Goal: Find specific page/section: Find specific page/section

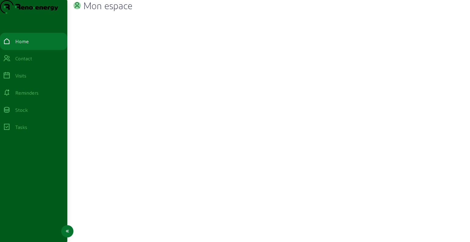
click at [26, 79] on div "Visits" at bounding box center [20, 75] width 11 height 7
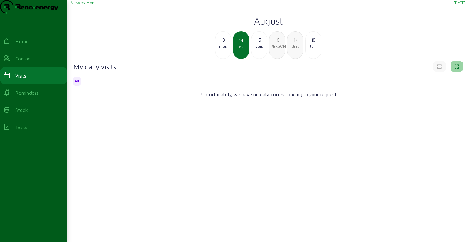
click at [279, 26] on h2 "August" at bounding box center [268, 20] width 394 height 11
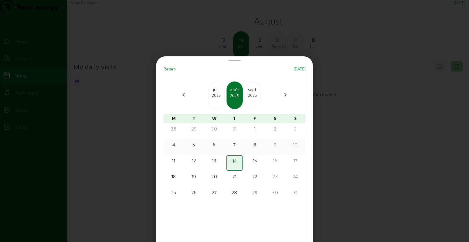
click at [178, 145] on div "4" at bounding box center [173, 144] width 15 height 7
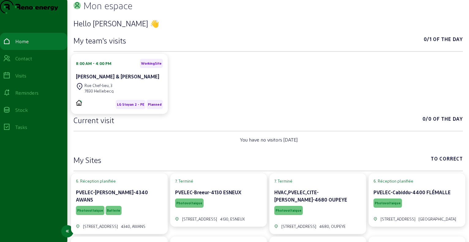
click at [26, 79] on div "Visits" at bounding box center [20, 75] width 11 height 7
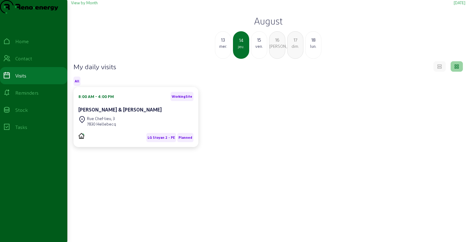
click at [272, 26] on h2 "August" at bounding box center [268, 20] width 394 height 11
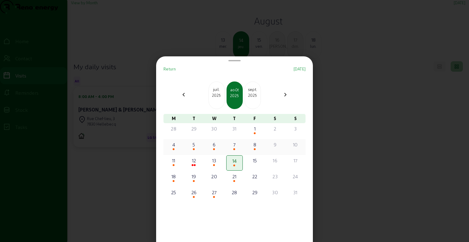
click at [178, 147] on div "4" at bounding box center [173, 144] width 15 height 7
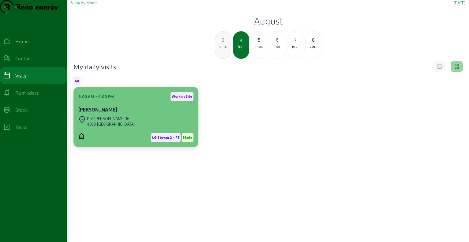
click at [151, 128] on div "Pré Lemaire 16 4830 LIMBOURG" at bounding box center [135, 120] width 115 height 13
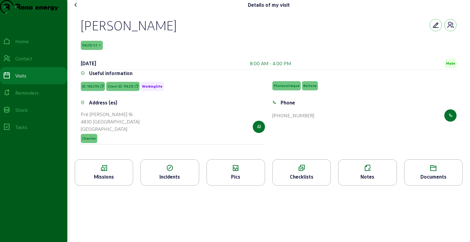
click at [162, 33] on div "Jean - Pierre Sterck - Degueldre" at bounding box center [129, 25] width 96 height 16
copy div "Jean - Pierre Sterck - Degueldre"
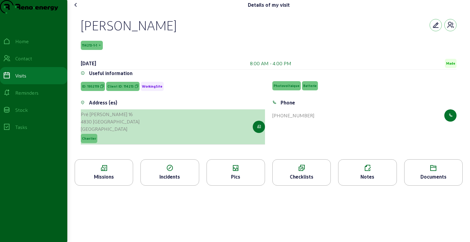
drag, startPoint x: 82, startPoint y: 124, endPoint x: 121, endPoint y: 134, distance: 40.4
click at [121, 134] on div "Address (es) Pré Lemaire 16 4830 LIMBOURG Belgique Chantier" at bounding box center [173, 125] width 192 height 53
copy cam-list-title "Pré Lemaire 16 4830 LIMBOURG"
